Goal: Communication & Community: Share content

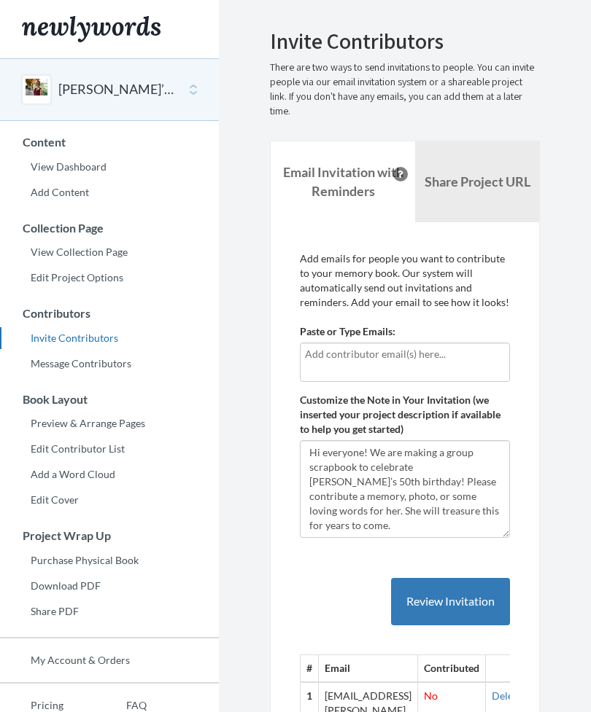
scroll to position [75, 0]
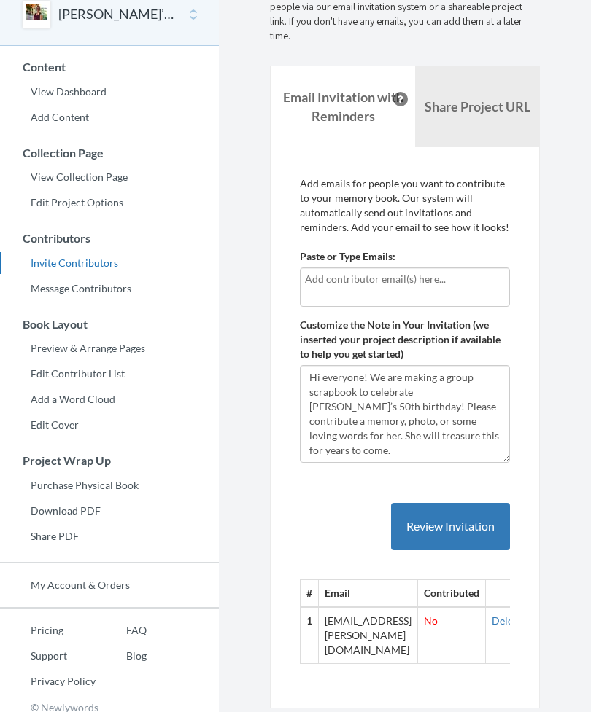
click at [420, 281] on input "text" at bounding box center [405, 279] width 200 height 16
type input "B"
type input "[EMAIL_ADDRESS][DOMAIN_NAME]"
click at [318, 297] on div "[EMAIL_ADDRESS][DOMAIN_NAME]" at bounding box center [405, 287] width 210 height 39
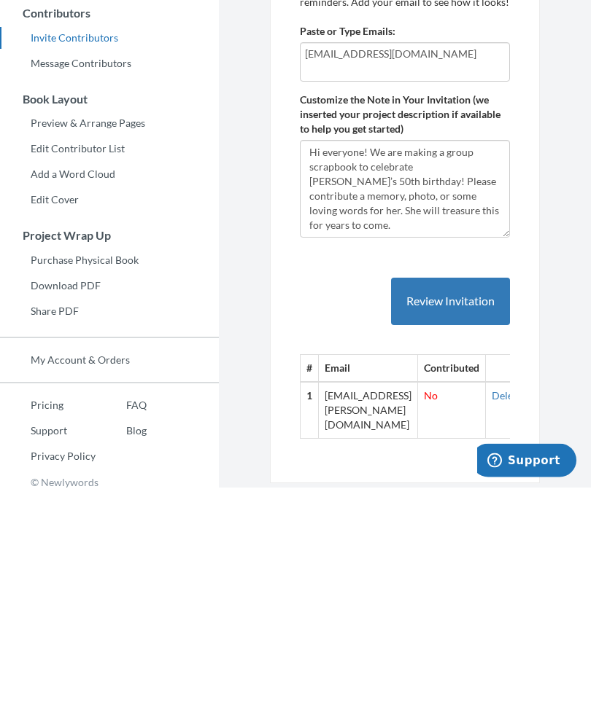
scroll to position [85, 0]
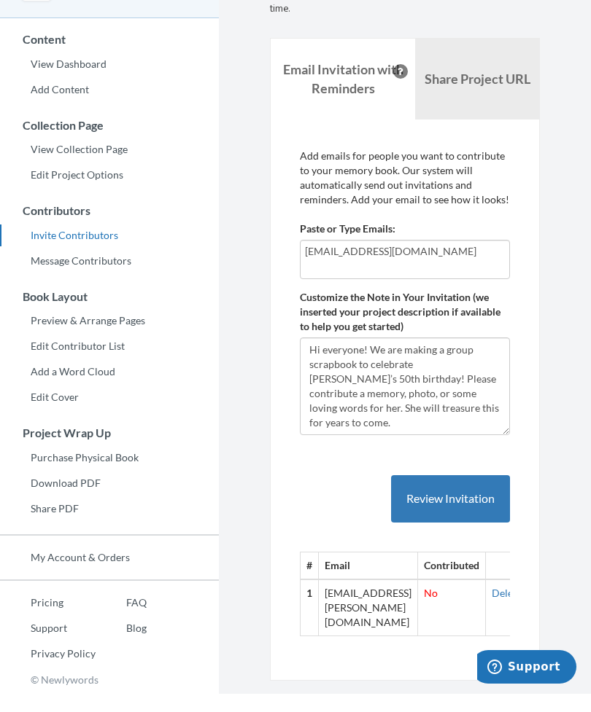
click at [443, 262] on input "[EMAIL_ADDRESS][DOMAIN_NAME]" at bounding box center [405, 270] width 200 height 16
click at [551, 378] on div "Emails have been sent! Invite Contributors There are two ways to send invitatio…" at bounding box center [405, 322] width 314 height 755
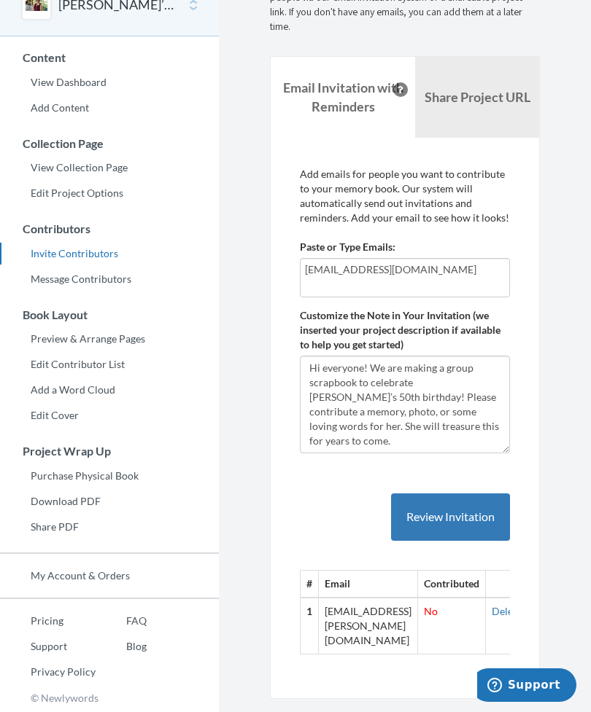
click at [329, 287] on div "[EMAIL_ADDRESS][DOMAIN_NAME]" at bounding box center [405, 277] width 210 height 39
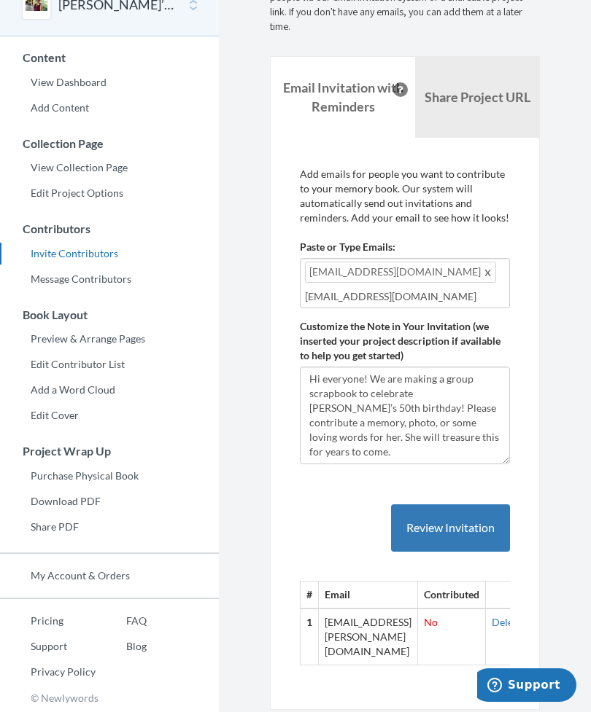
type input "[EMAIL_ADDRESS][DOMAIN_NAME]"
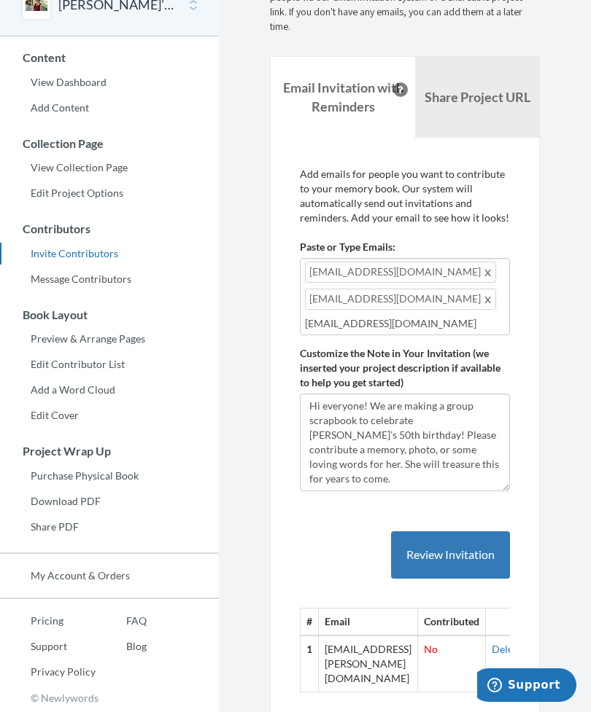
type input "[EMAIL_ADDRESS][DOMAIN_NAME]"
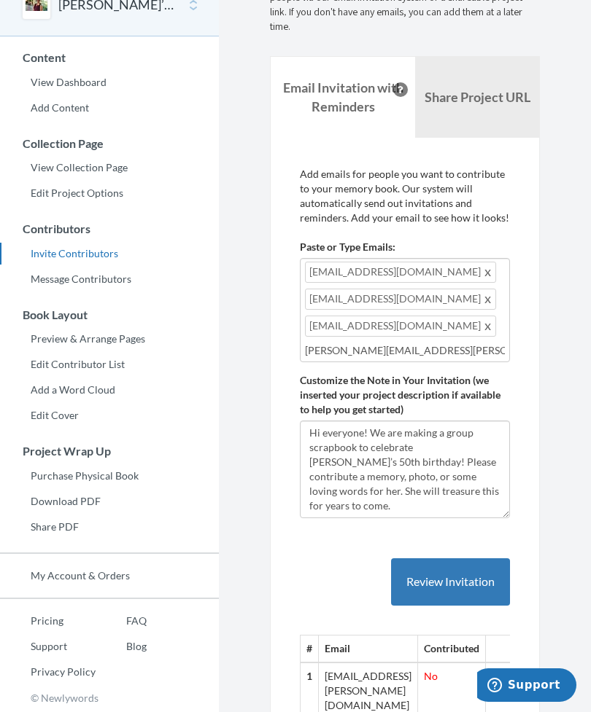
type input "[PERSON_NAME][EMAIL_ADDRESS][PERSON_NAME][DOMAIN_NAME]"
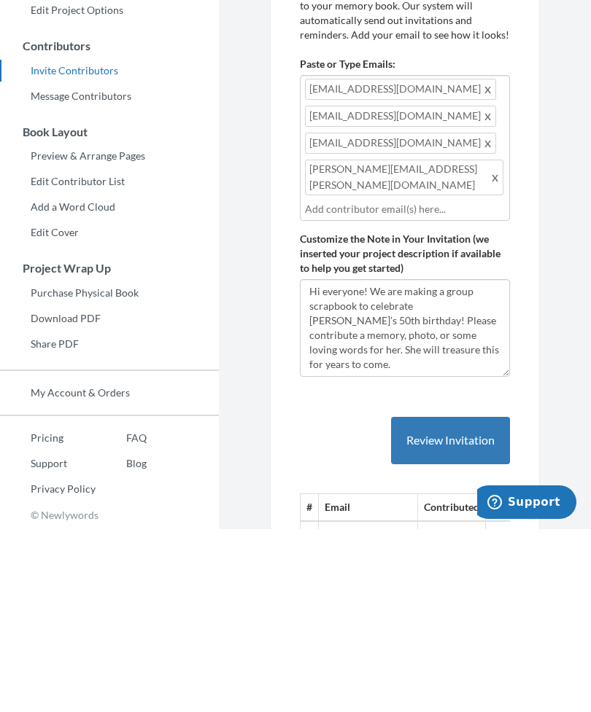
scroll to position [104, 0]
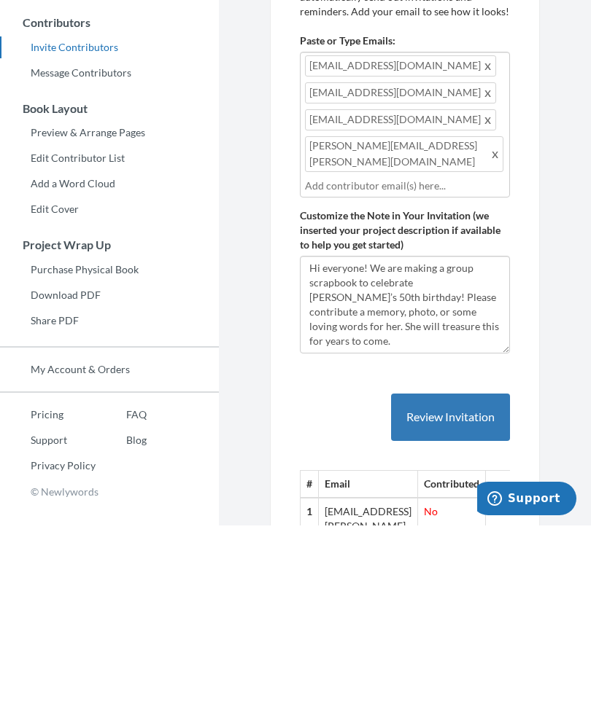
click at [430, 580] on button "Review Invitation" at bounding box center [450, 603] width 119 height 47
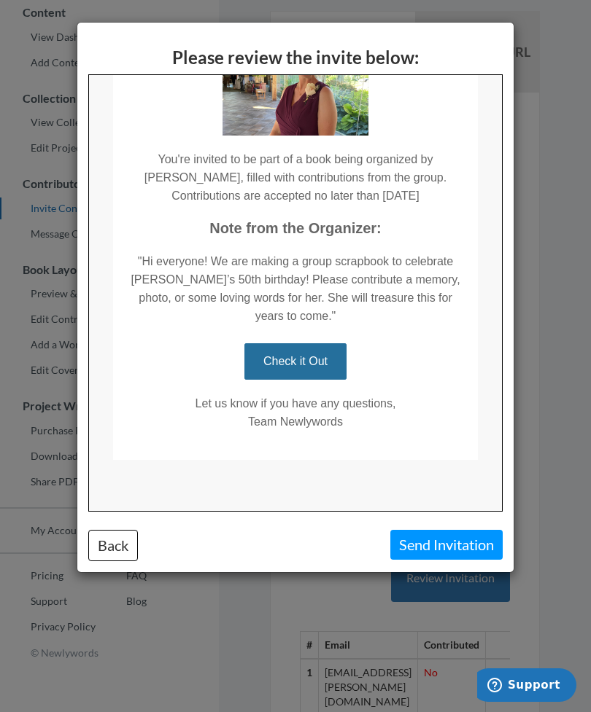
scroll to position [144, 0]
click at [430, 545] on button "Send Invitation" at bounding box center [446, 545] width 112 height 30
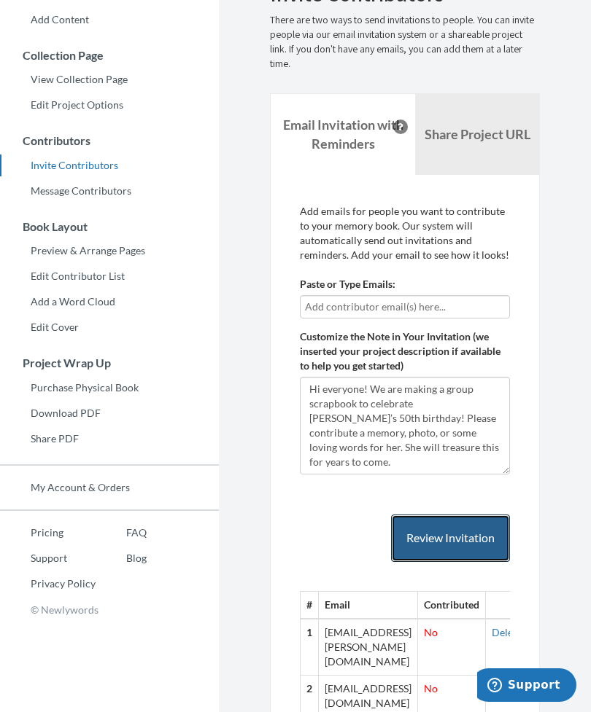
scroll to position [255, 0]
